Goal: Register for event/course

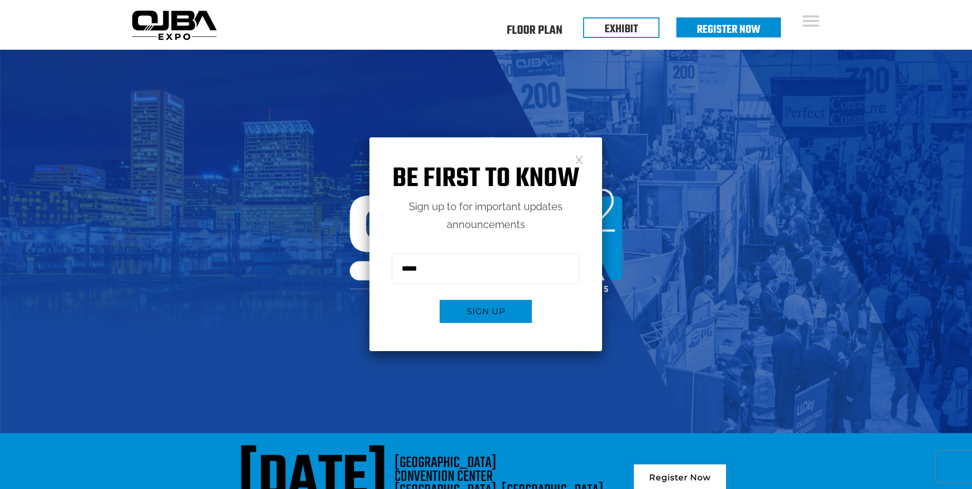
click at [576, 159] on link at bounding box center [579, 159] width 9 height 9
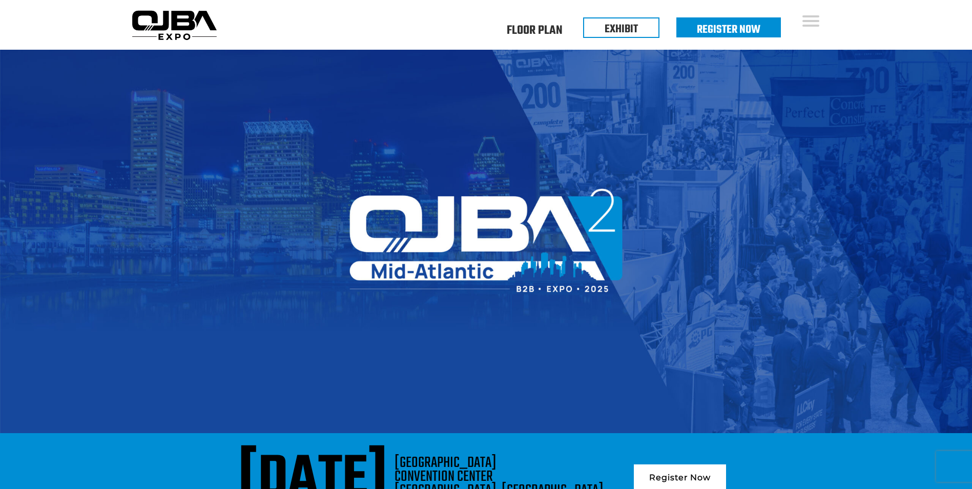
click at [358, 33] on div "Floor Plan Floor Plan Events Floor Plan EXHIBIT Register Now" at bounding box center [533, 25] width 624 height 50
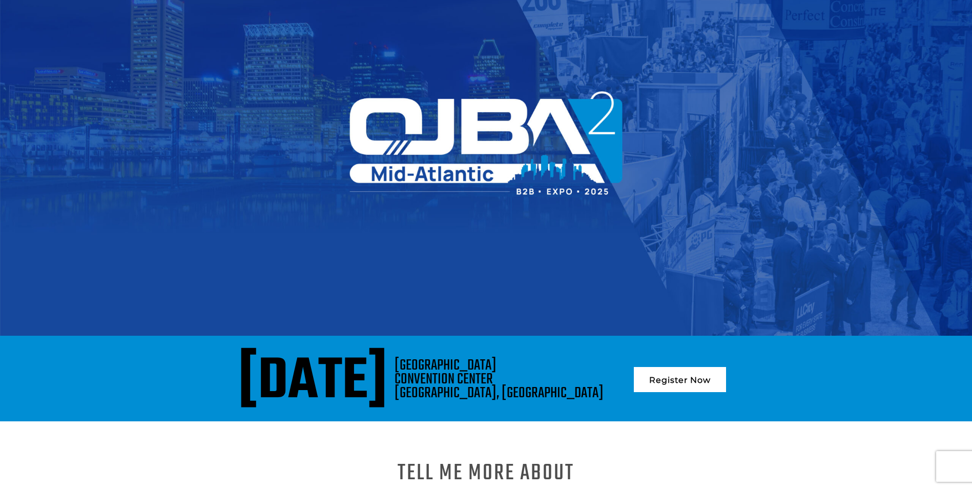
scroll to position [102, 0]
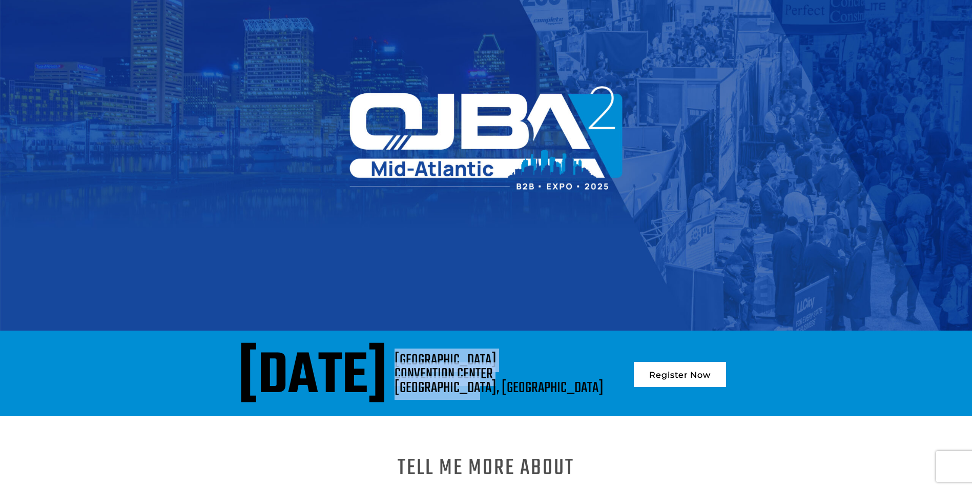
drag, startPoint x: 628, startPoint y: 388, endPoint x: 548, endPoint y: 360, distance: 84.7
click at [548, 360] on div "BALTIMORE CONVENTION CENTER BALTIMORE, MD" at bounding box center [498, 373] width 209 height 41
drag, startPoint x: 548, startPoint y: 360, endPoint x: 560, endPoint y: 363, distance: 12.8
drag, startPoint x: 560, startPoint y: 363, endPoint x: 591, endPoint y: 191, distance: 175.3
click at [591, 191] on img at bounding box center [486, 138] width 972 height 383
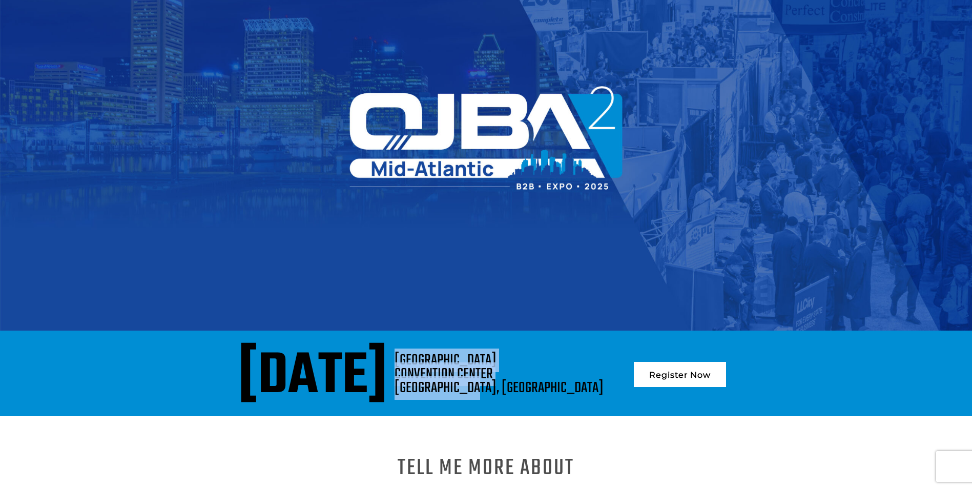
copy div "BALTIMORE CONVENTION CENTER BALTIMORE, MD"
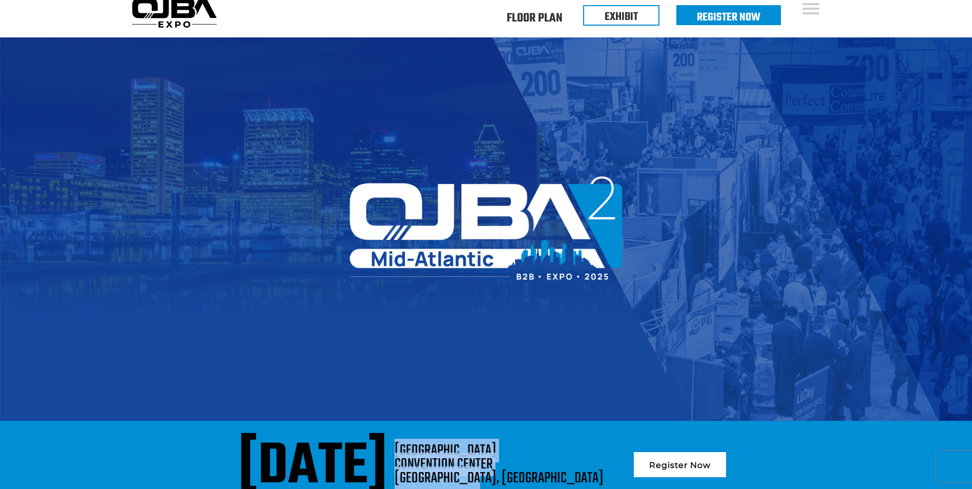
scroll to position [0, 0]
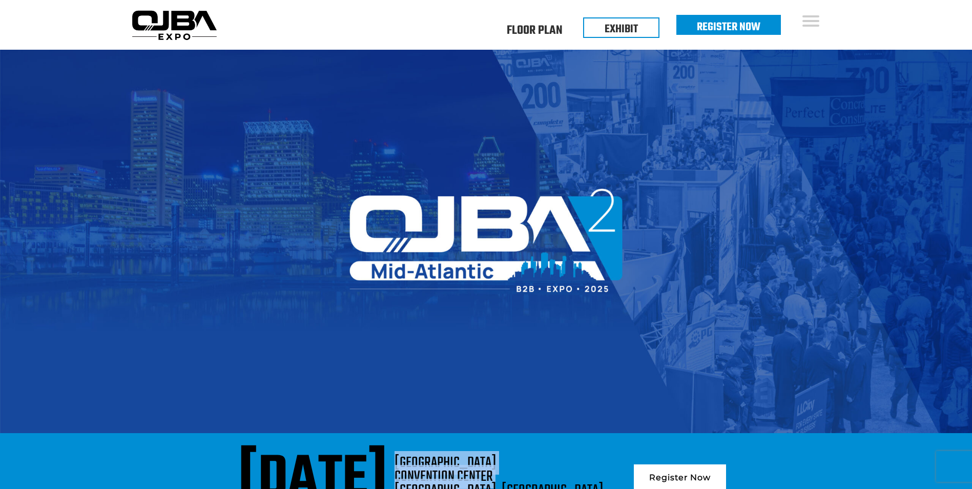
click at [705, 32] on link "Register Now" at bounding box center [728, 26] width 64 height 17
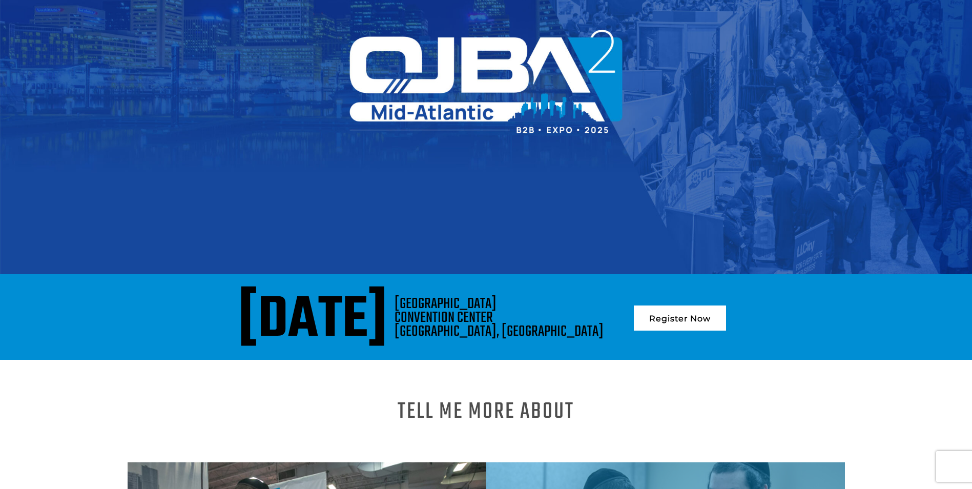
scroll to position [154, 0]
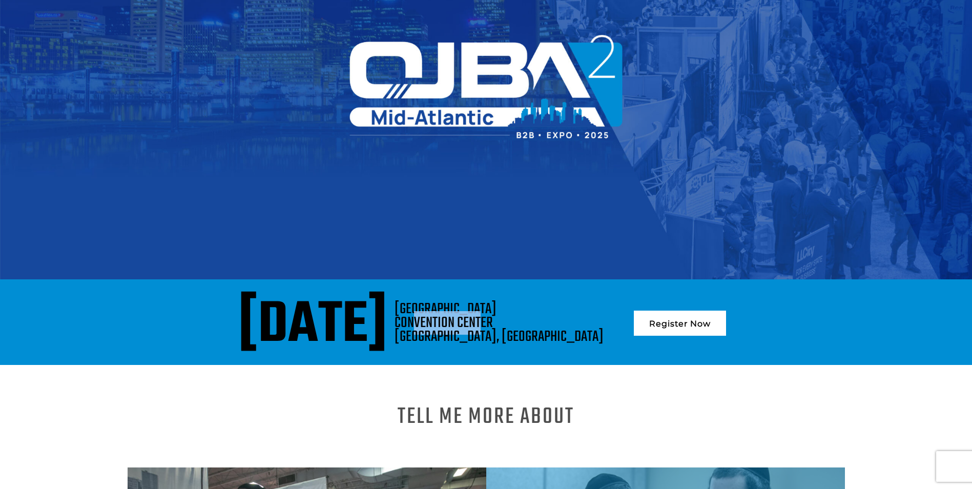
drag, startPoint x: 625, startPoint y: 332, endPoint x: 564, endPoint y: 318, distance: 63.0
click at [564, 318] on div "[GEOGRAPHIC_DATA], [GEOGRAPHIC_DATA]" at bounding box center [498, 322] width 209 height 41
drag, startPoint x: 564, startPoint y: 318, endPoint x: 623, endPoint y: 332, distance: 60.6
click at [603, 332] on div "BALTIMORE CONVENTION CENTER BALTIMORE, MD" at bounding box center [498, 322] width 209 height 41
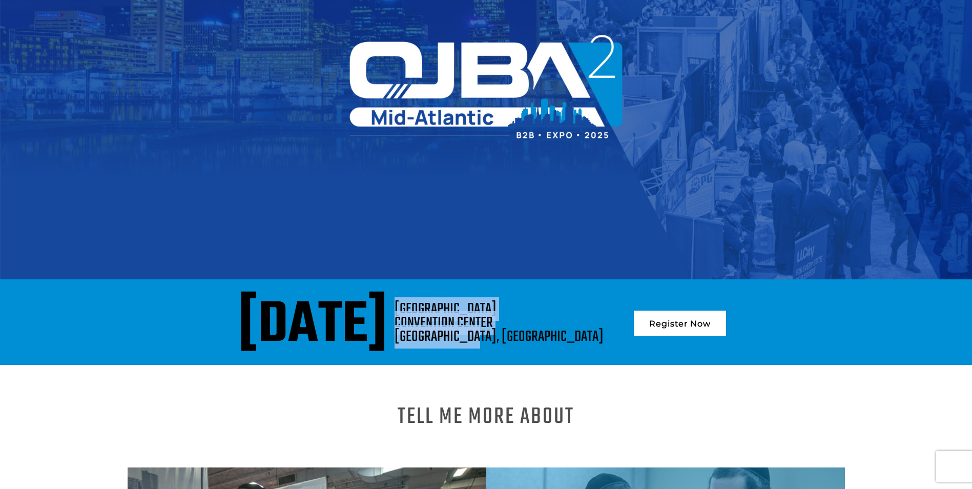
drag, startPoint x: 621, startPoint y: 337, endPoint x: 546, endPoint y: 304, distance: 81.8
click at [546, 304] on div "August 13, 2025 BALTIMORE CONVENTION CENTER BALTIMORE, MD Register Now" at bounding box center [486, 325] width 702 height 47
drag, startPoint x: 546, startPoint y: 304, endPoint x: 578, endPoint y: 313, distance: 32.9
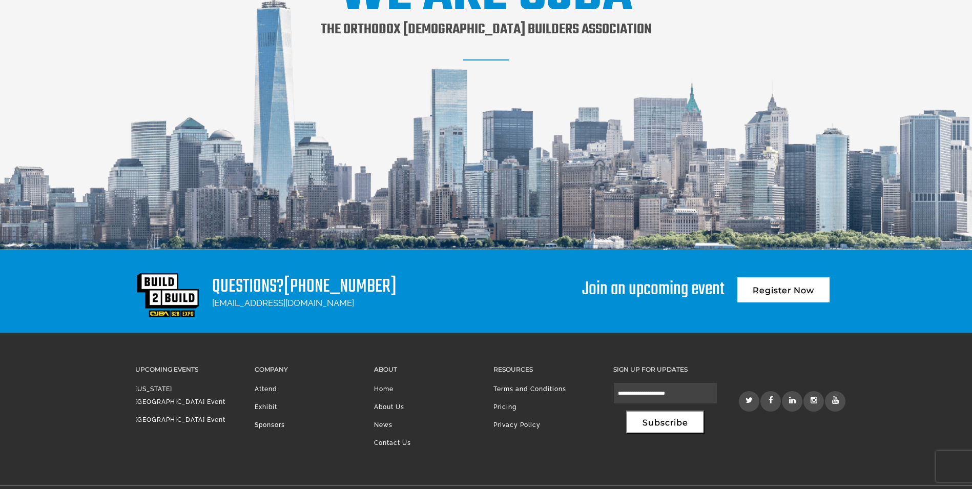
scroll to position [1390, 0]
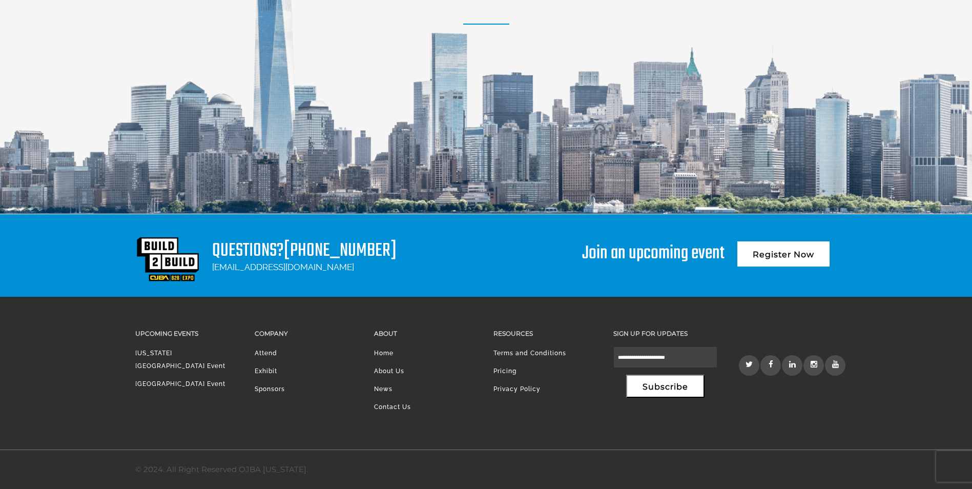
click at [179, 264] on img at bounding box center [167, 259] width 65 height 44
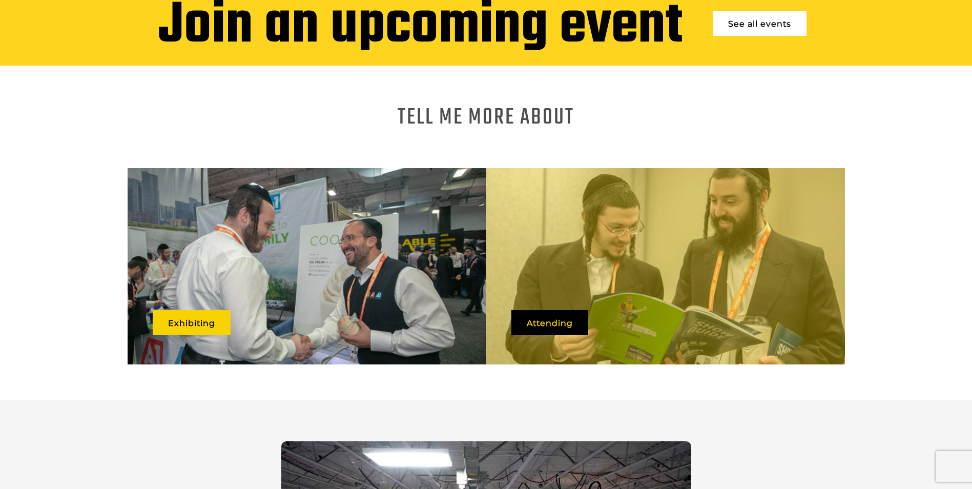
scroll to position [615, 0]
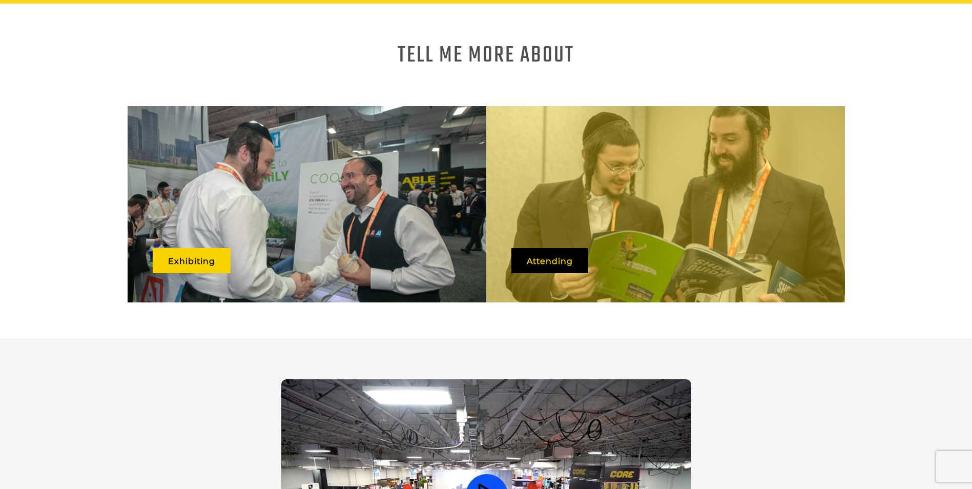
click at [500, 379] on video at bounding box center [486, 494] width 410 height 231
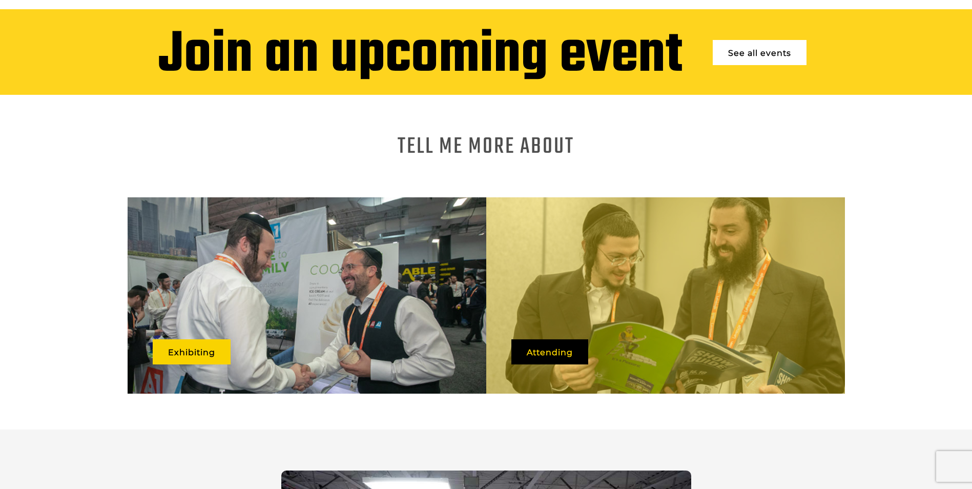
scroll to position [410, 0]
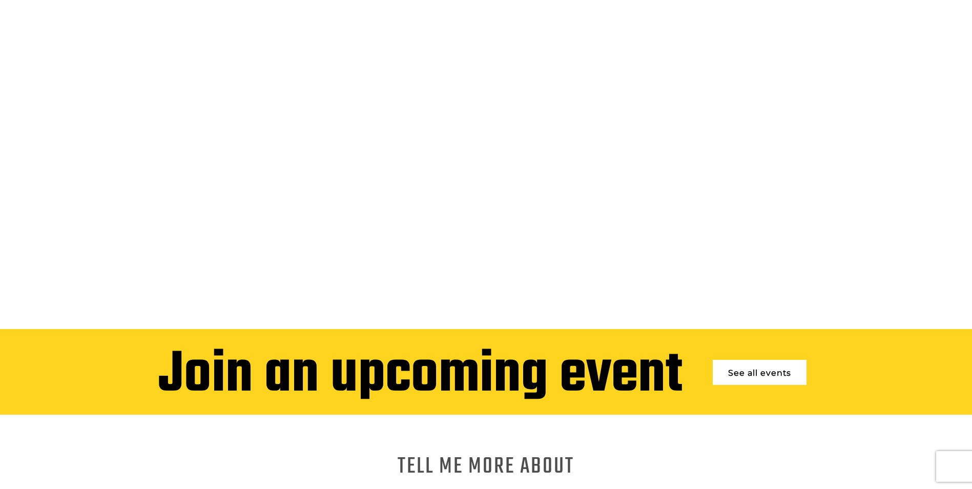
scroll to position [205, 0]
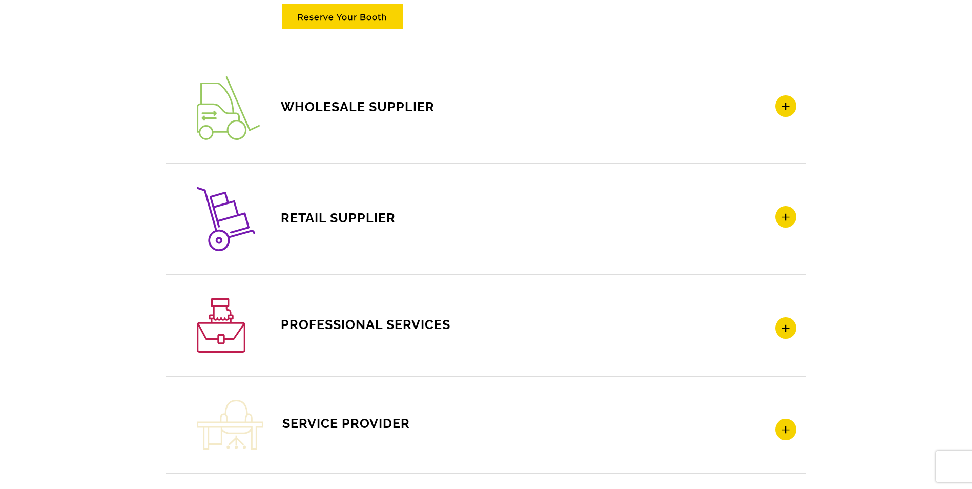
scroll to position [1536, 0]
click at [783, 219] on icon at bounding box center [785, 216] width 21 height 22
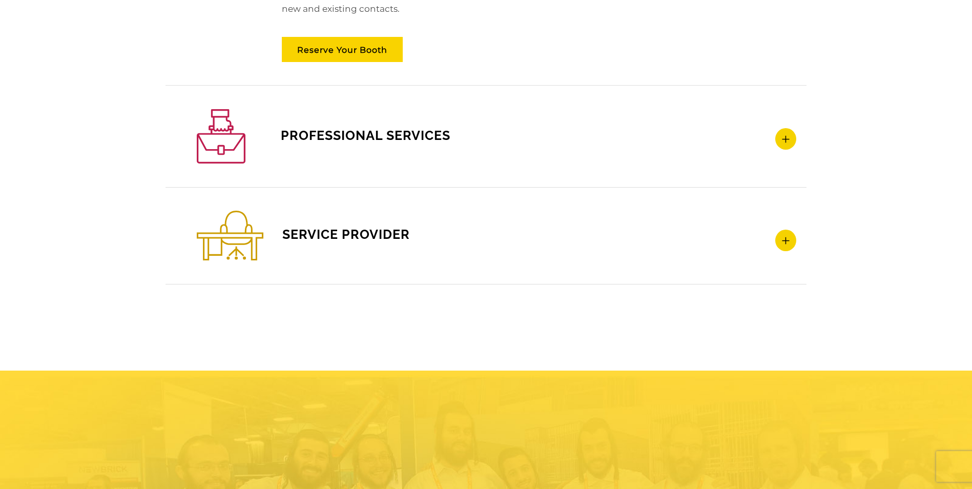
scroll to position [1735, 0]
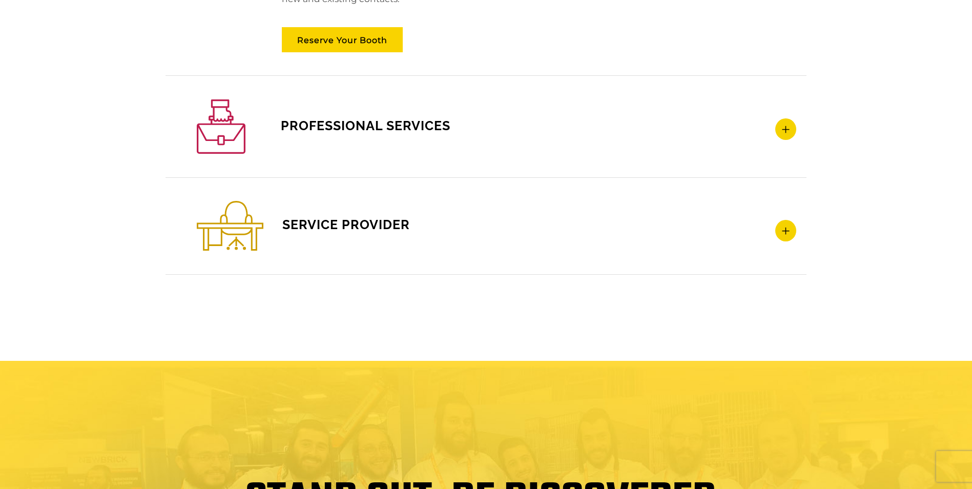
click at [786, 236] on icon at bounding box center [785, 231] width 21 height 22
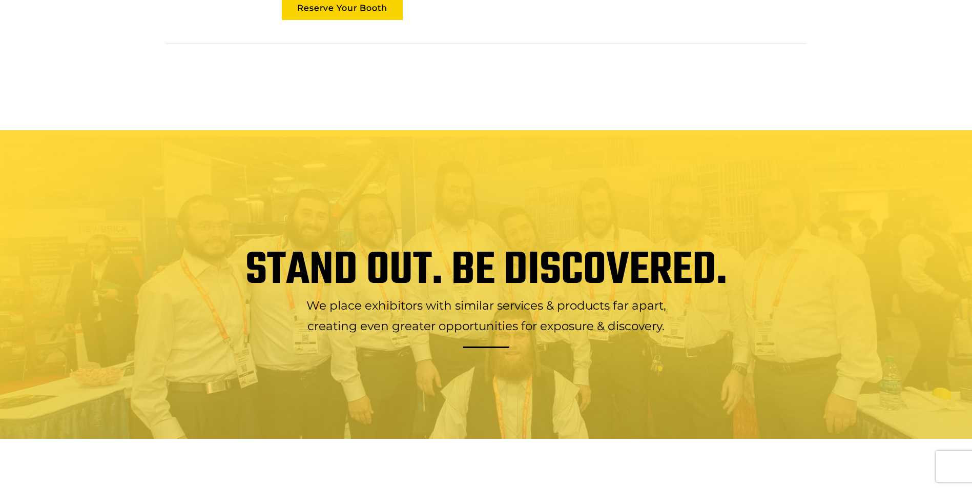
scroll to position [1986, 0]
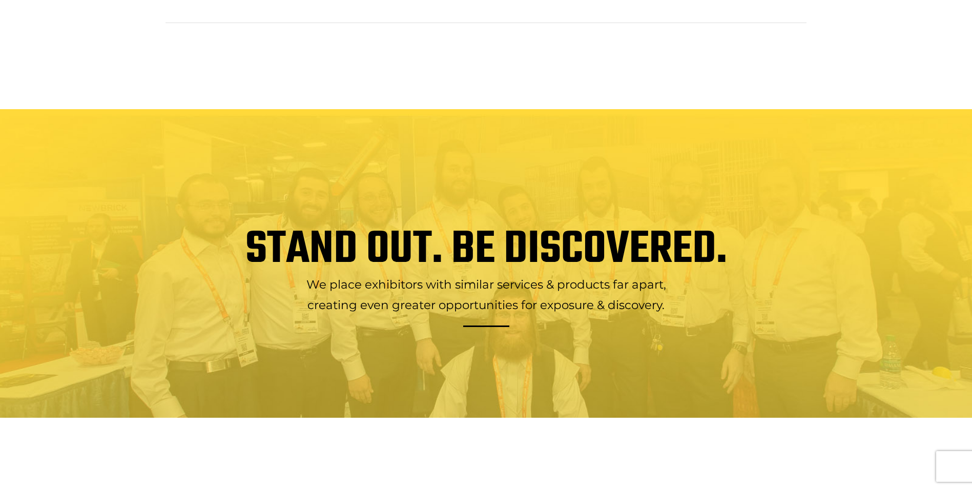
drag, startPoint x: 524, startPoint y: 297, endPoint x: 377, endPoint y: 81, distance: 260.9
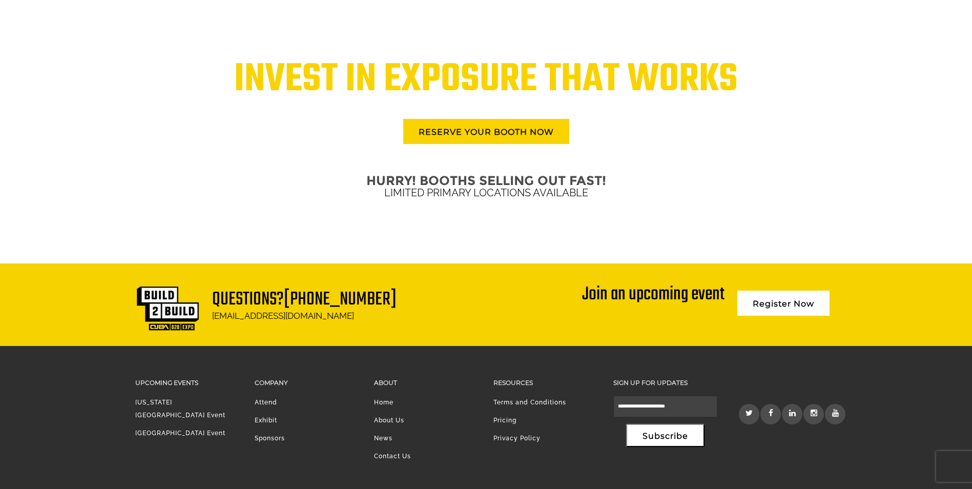
scroll to position [2447, 0]
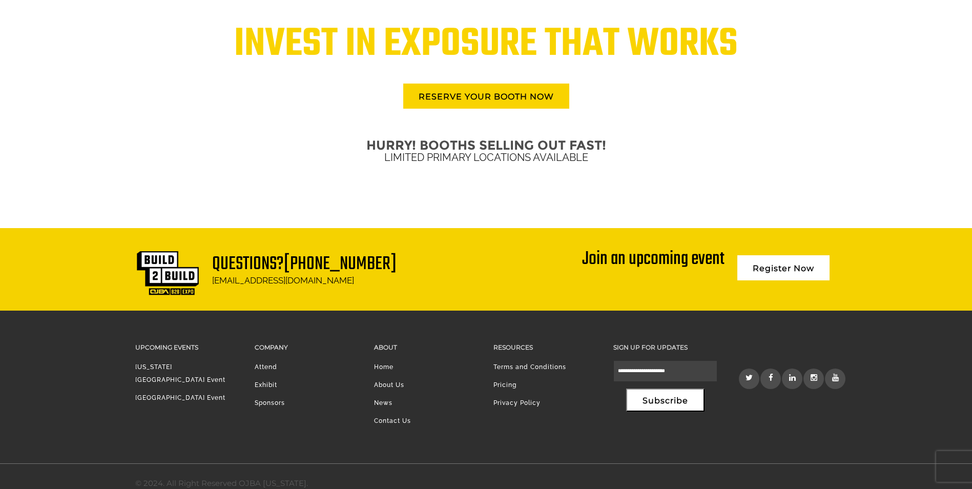
click at [512, 386] on link "Pricing" at bounding box center [504, 384] width 23 height 7
